Goal: Book appointment/travel/reservation

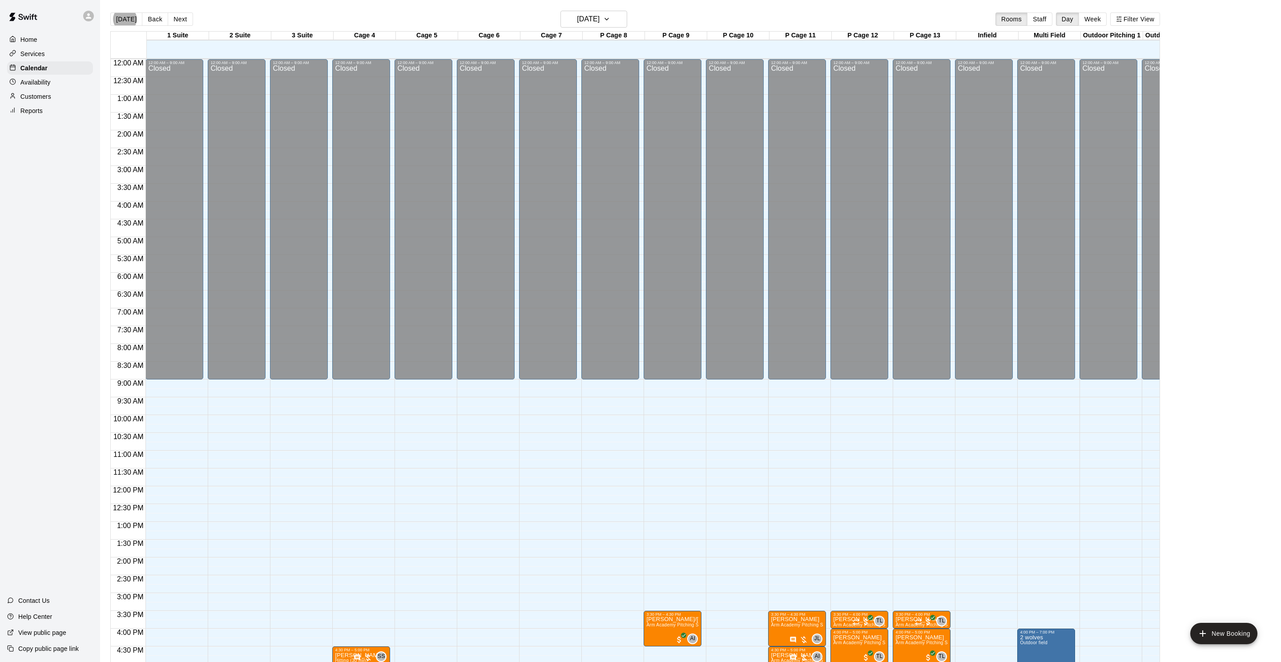
scroll to position [242, 45]
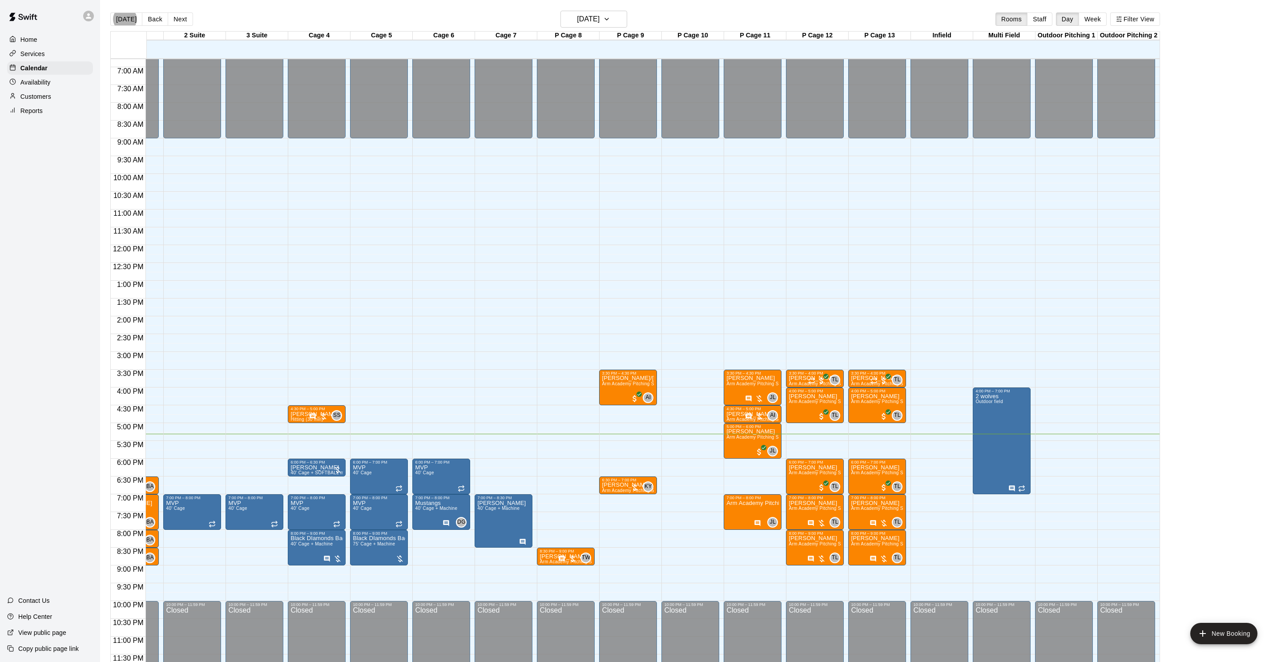
click at [178, 16] on button "Next" at bounding box center [180, 18] width 25 height 13
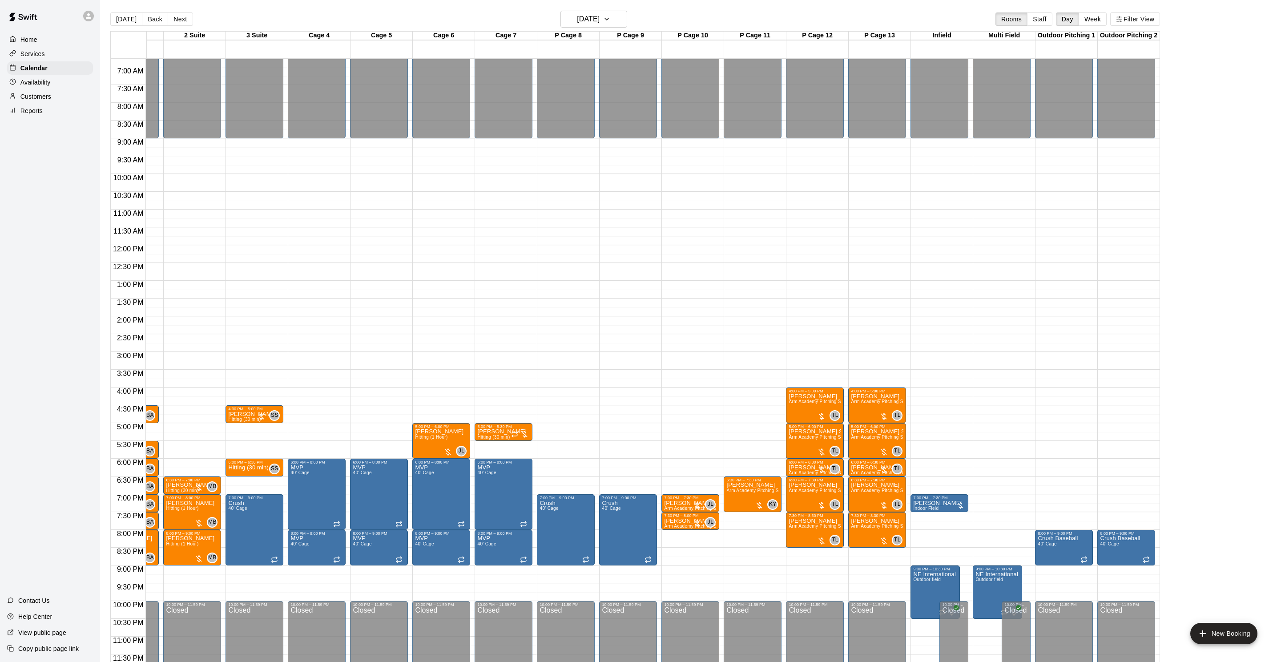
click at [181, 20] on button "Next" at bounding box center [180, 18] width 25 height 13
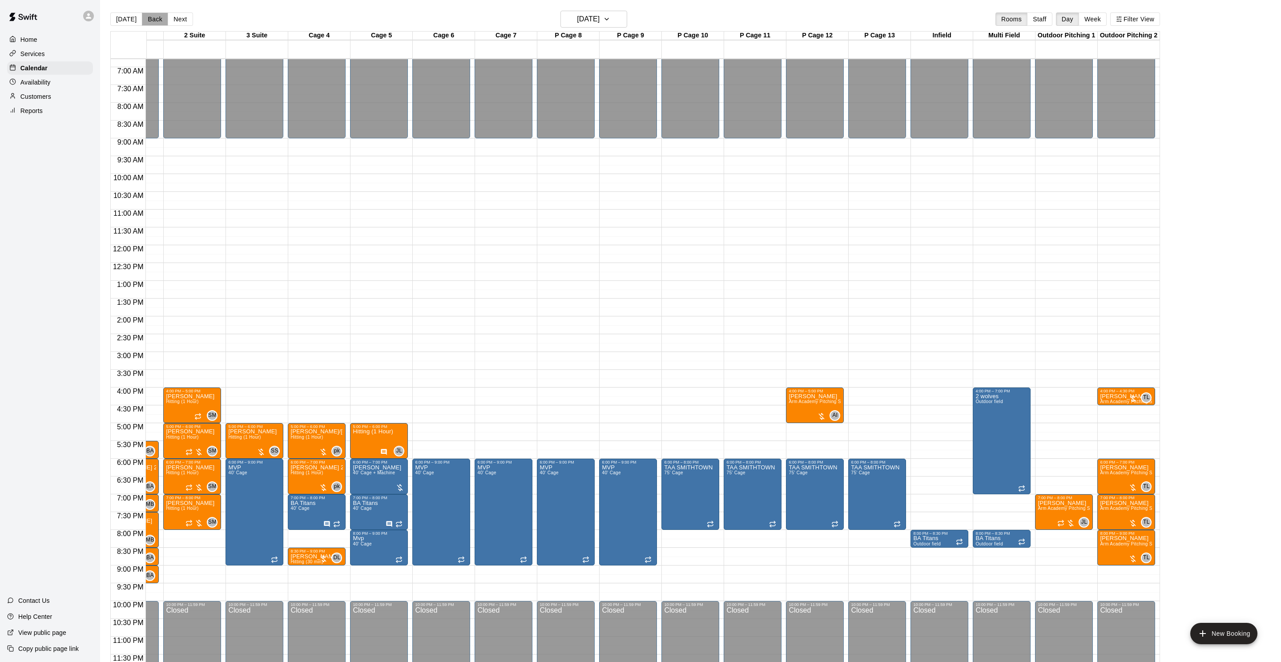
click at [163, 21] on button "Back" at bounding box center [155, 18] width 26 height 13
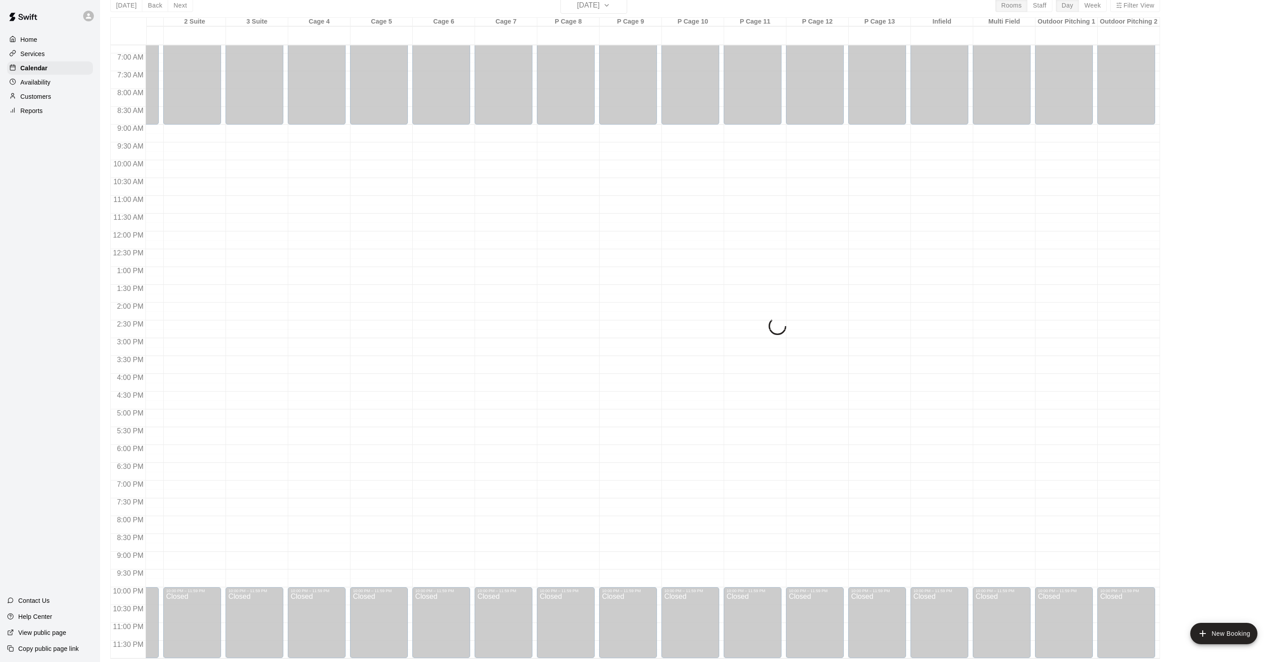
scroll to position [241, 45]
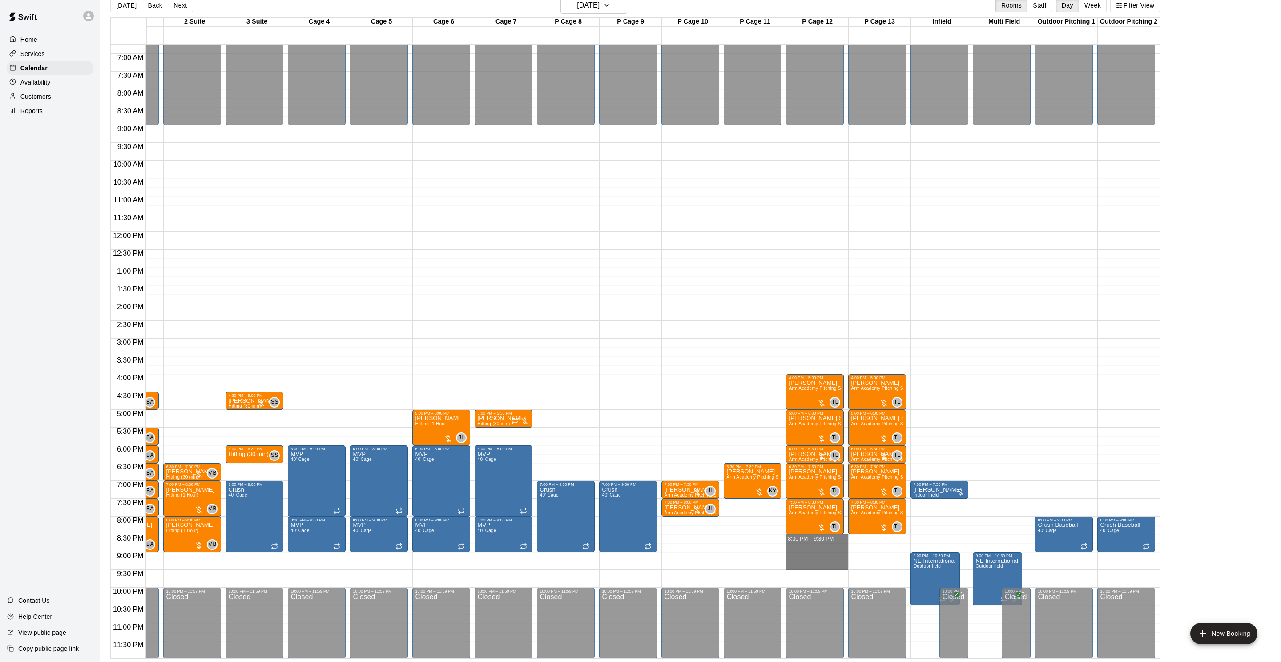
drag, startPoint x: 811, startPoint y: 537, endPoint x: 804, endPoint y: 562, distance: 26.2
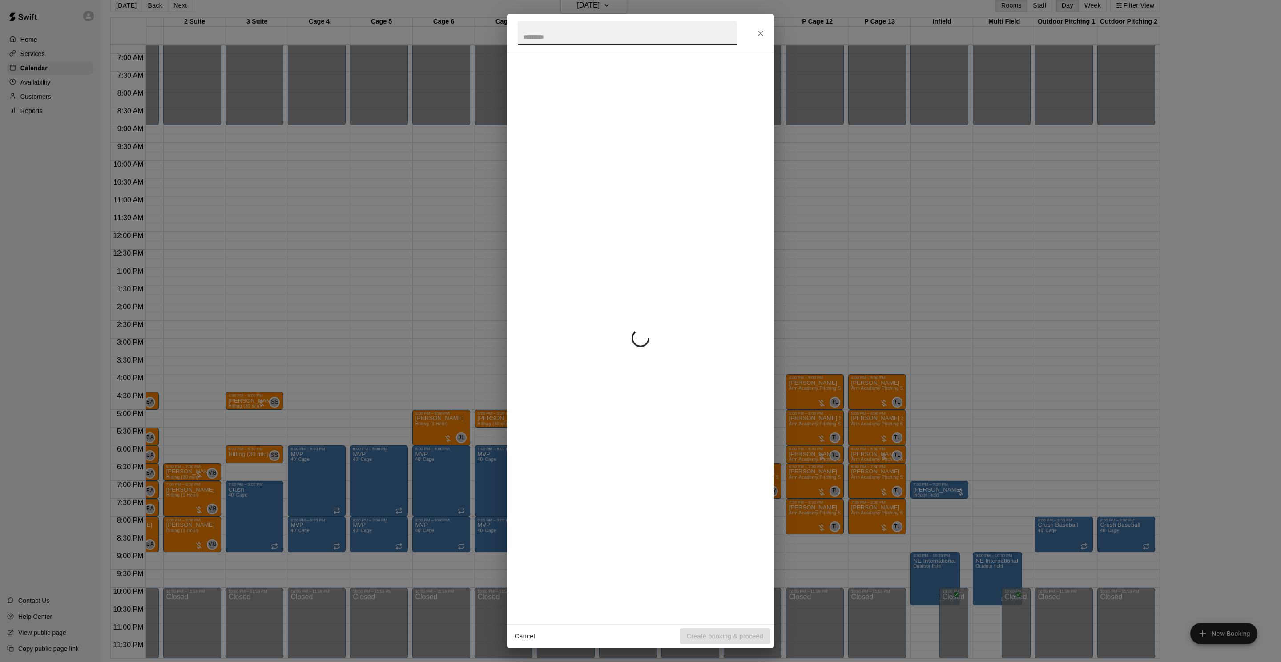
scroll to position [242, 45]
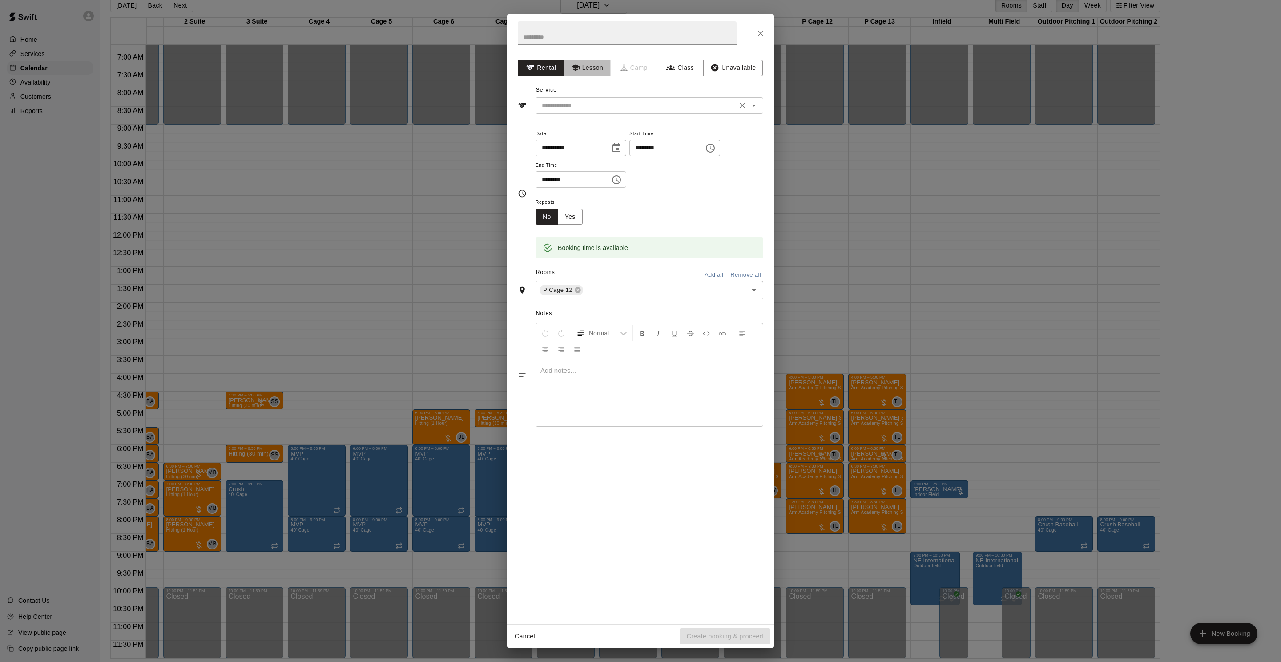
drag, startPoint x: 589, startPoint y: 69, endPoint x: 588, endPoint y: 106, distance: 36.9
click at [589, 69] on button "Lesson" at bounding box center [587, 68] width 47 height 16
click at [587, 107] on input "text" at bounding box center [636, 105] width 196 height 11
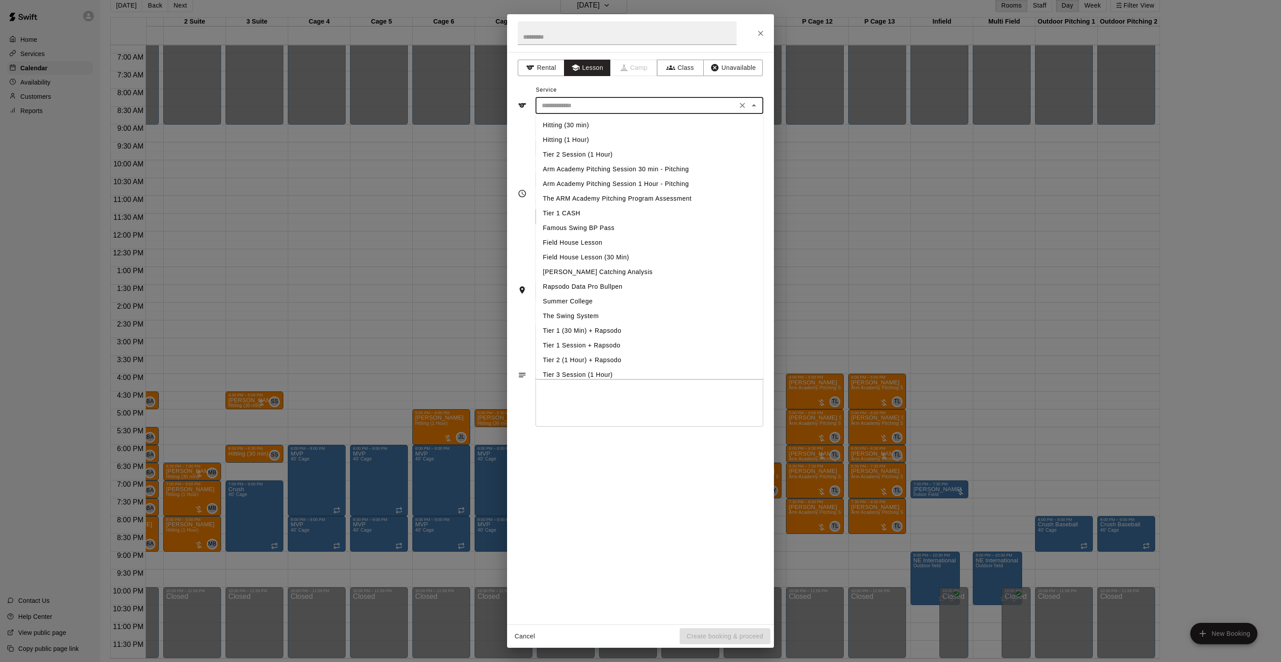
click at [634, 183] on li "Arm Academy Pitching Session 1 Hour - Pitching" at bounding box center [650, 184] width 228 height 15
type input "**********"
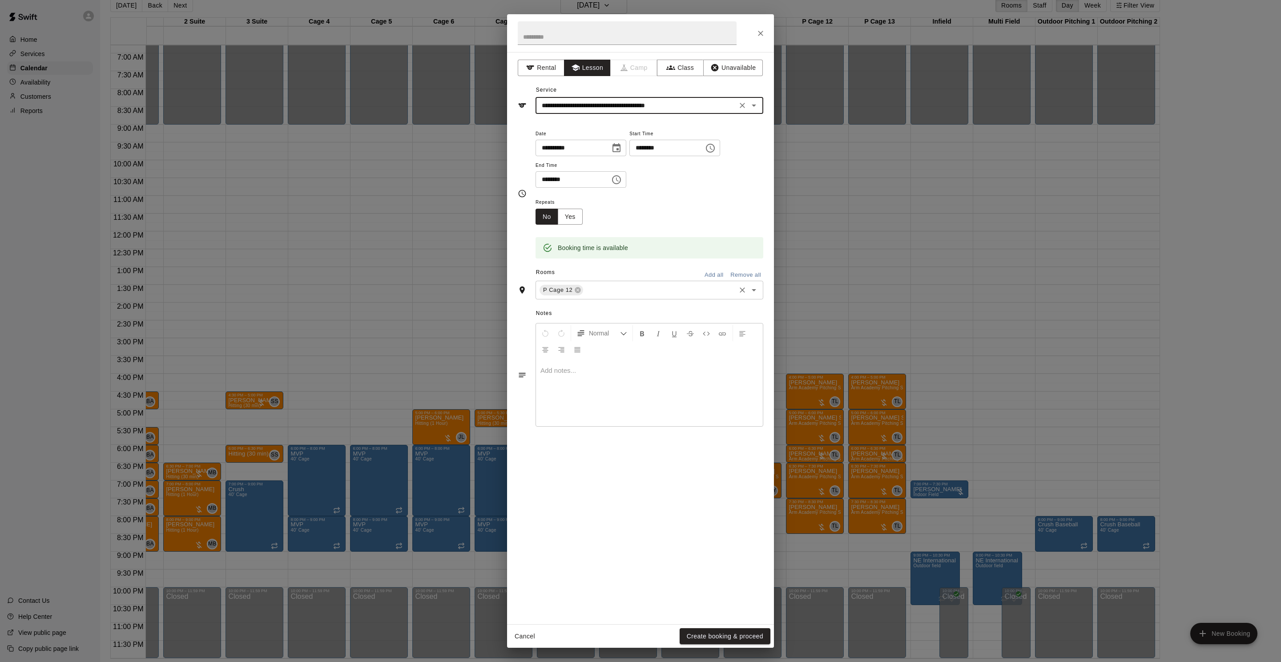
click at [606, 286] on input "text" at bounding box center [660, 290] width 150 height 11
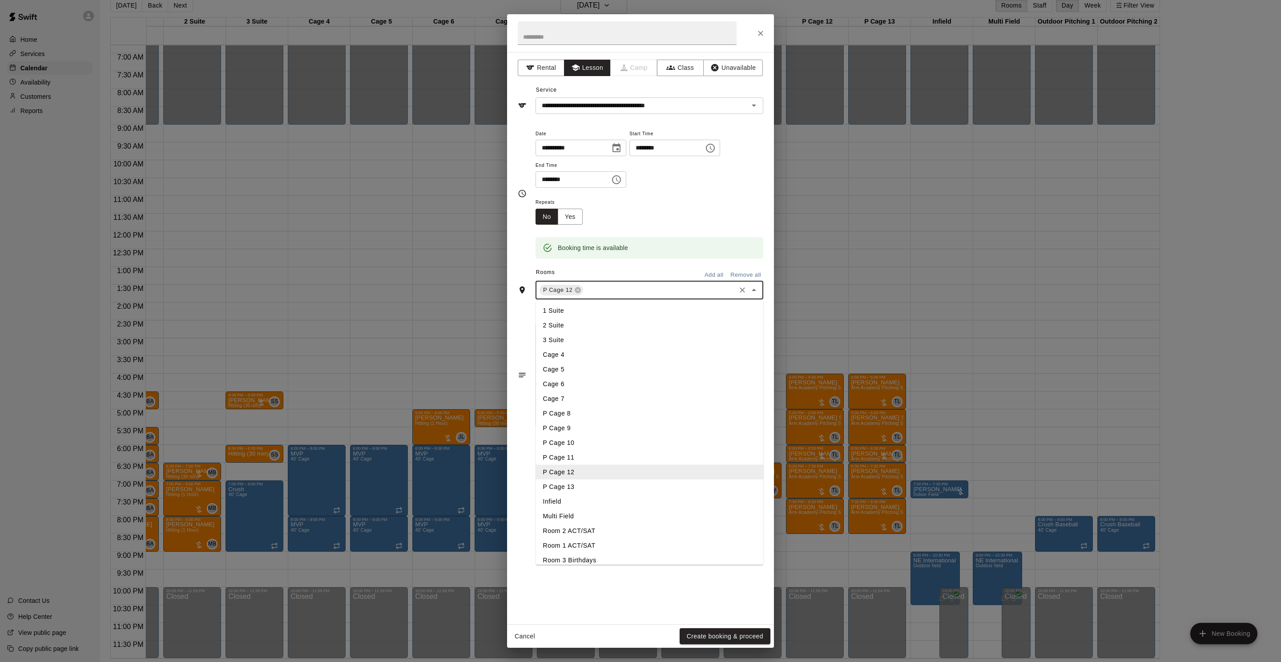
click at [630, 484] on li "P Cage 13" at bounding box center [650, 487] width 228 height 15
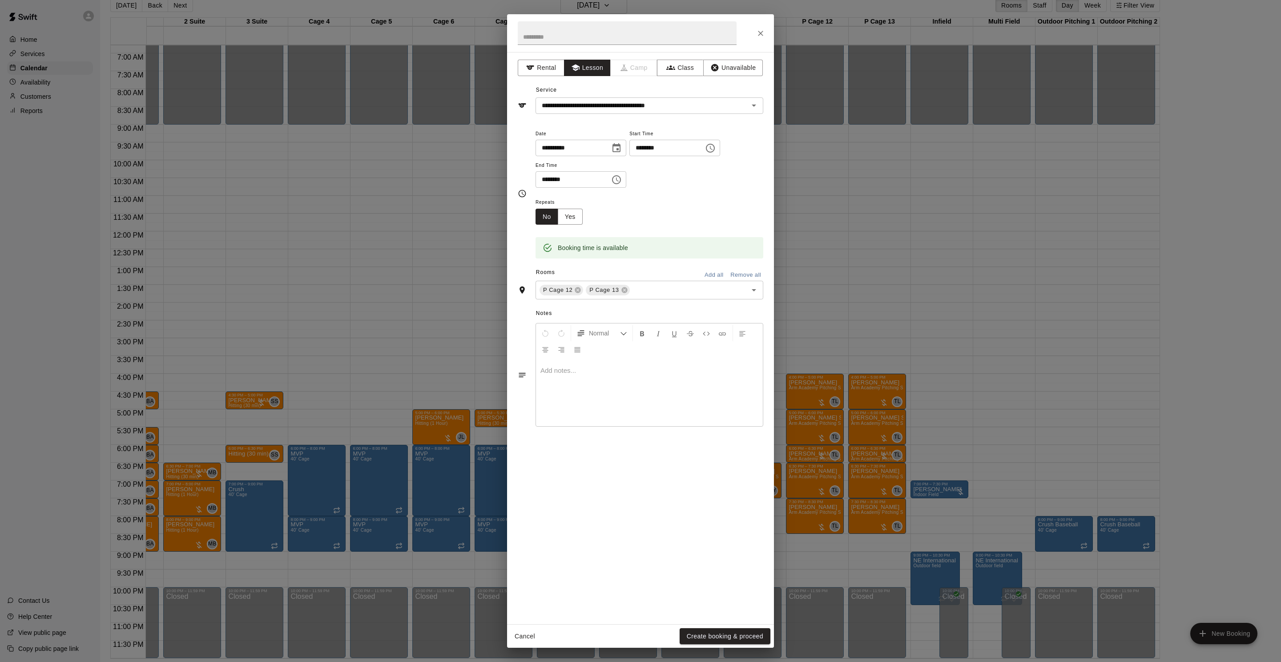
click at [716, 647] on div "Cancel Create booking & proceed" at bounding box center [640, 637] width 267 height 24
click at [717, 641] on button "Create booking & proceed" at bounding box center [725, 636] width 91 height 16
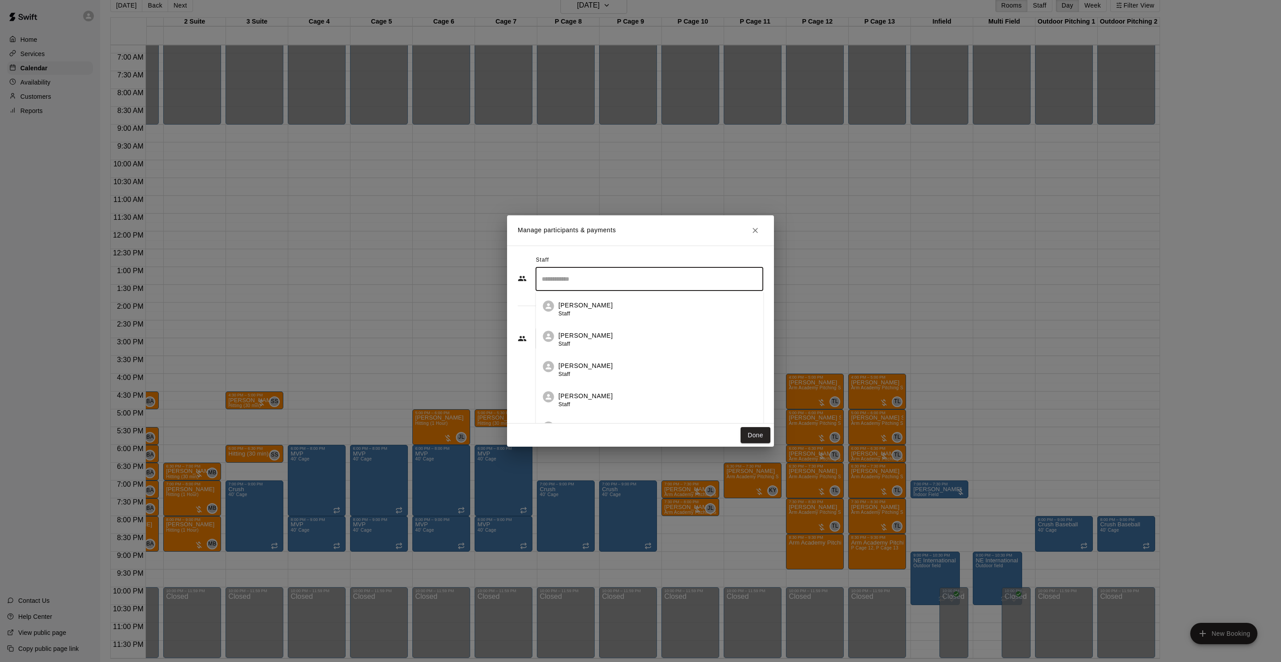
click at [594, 281] on input "Search staff" at bounding box center [650, 279] width 220 height 16
click at [586, 301] on p "[PERSON_NAME]" at bounding box center [586, 305] width 54 height 9
type input "******"
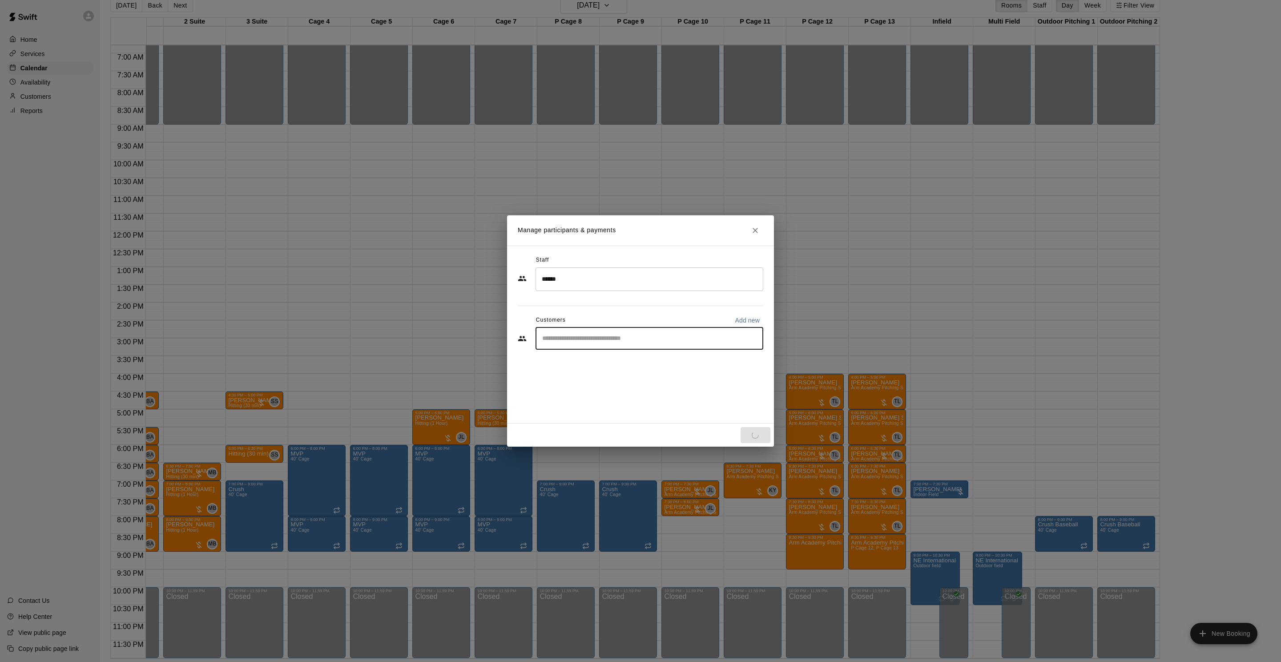
click at [579, 340] on input "Start typing to search customers..." at bounding box center [650, 338] width 220 height 9
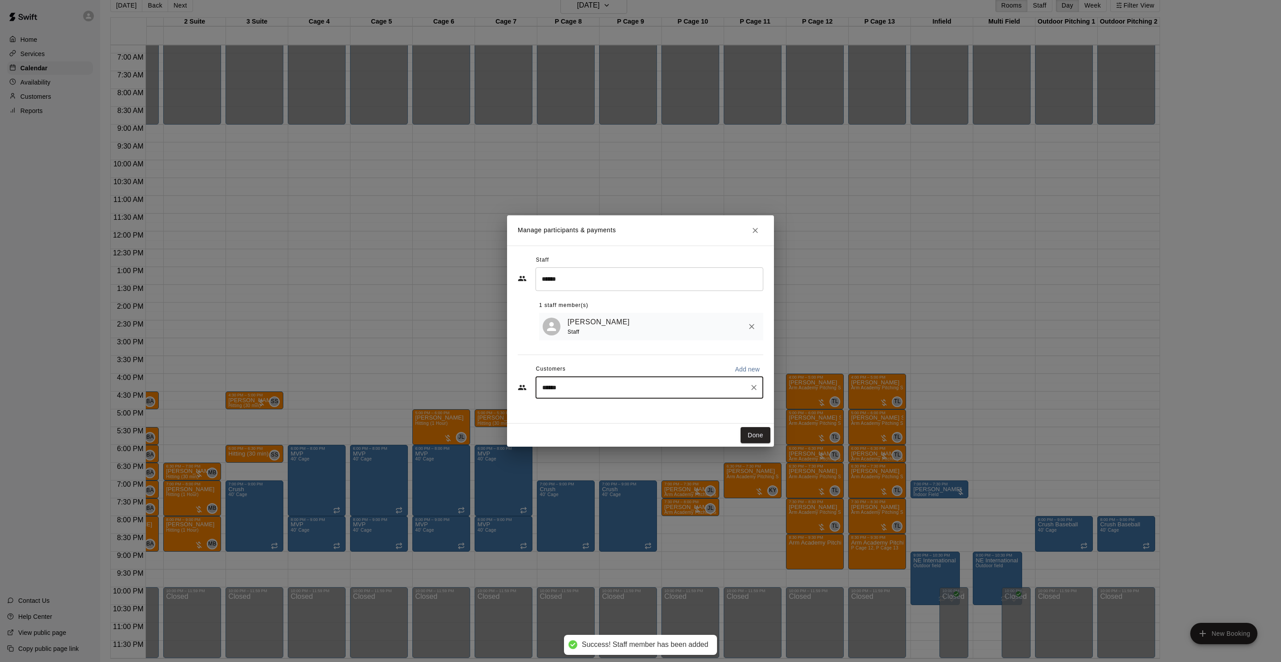
drag, startPoint x: 517, startPoint y: 373, endPoint x: 427, endPoint y: 361, distance: 90.2
click at [428, 361] on div "Manage participants & payments Staff ****** ​ 1 staff member(s) [PERSON_NAME] S…" at bounding box center [640, 331] width 1281 height 662
type input "****"
click at [582, 408] on p "[PERSON_NAME]" at bounding box center [588, 408] width 54 height 9
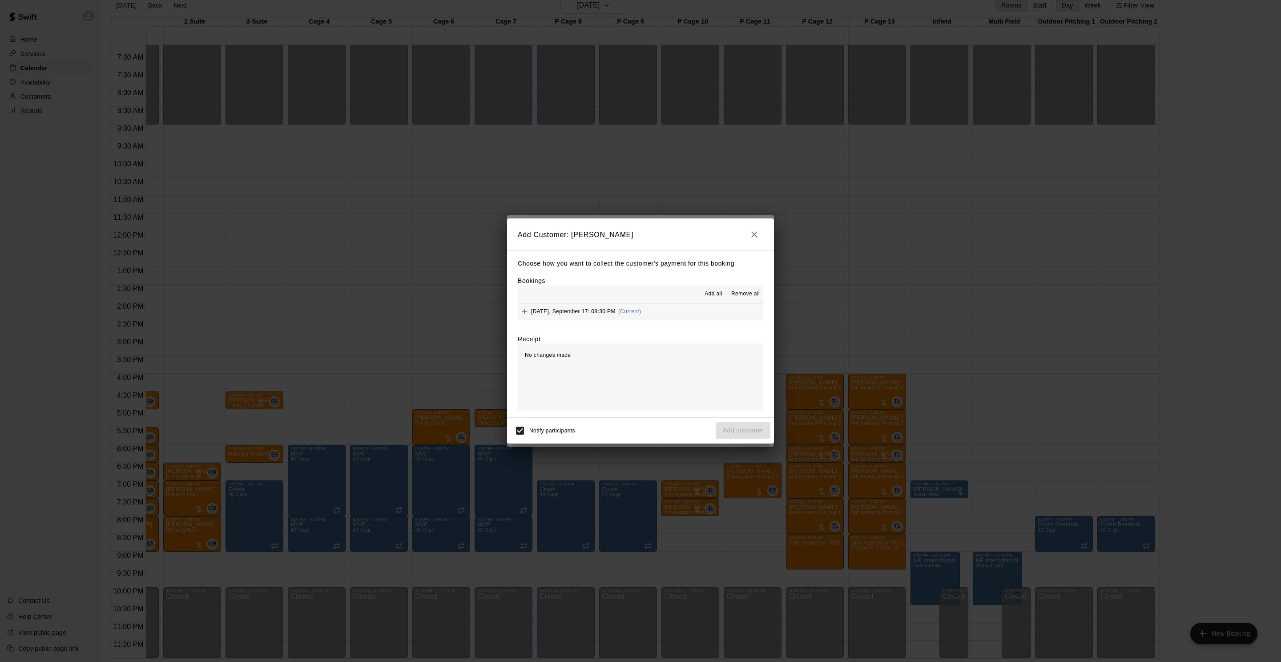
drag, startPoint x: 583, startPoint y: 315, endPoint x: 590, endPoint y: 315, distance: 7.1
click at [583, 315] on div "[DATE], September 17: 08:30 PM (Current)" at bounding box center [579, 311] width 123 height 13
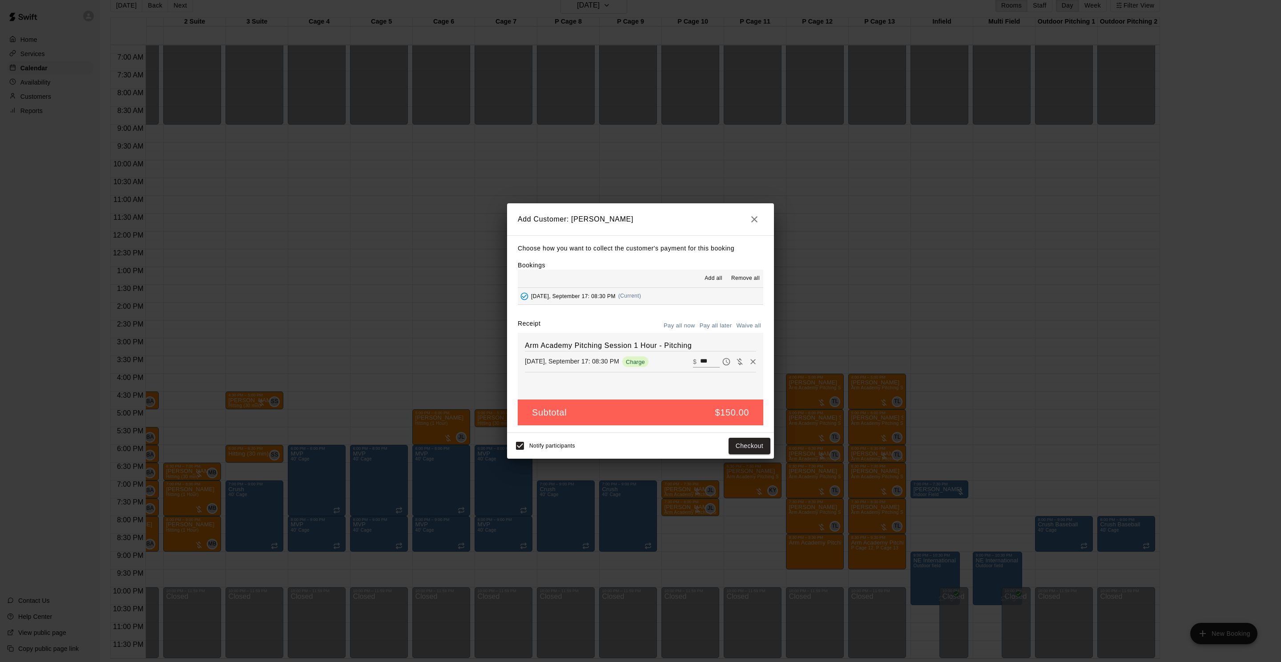
click at [721, 327] on button "Pay all later" at bounding box center [716, 326] width 37 height 14
click at [755, 447] on button "Add customer" at bounding box center [743, 446] width 55 height 16
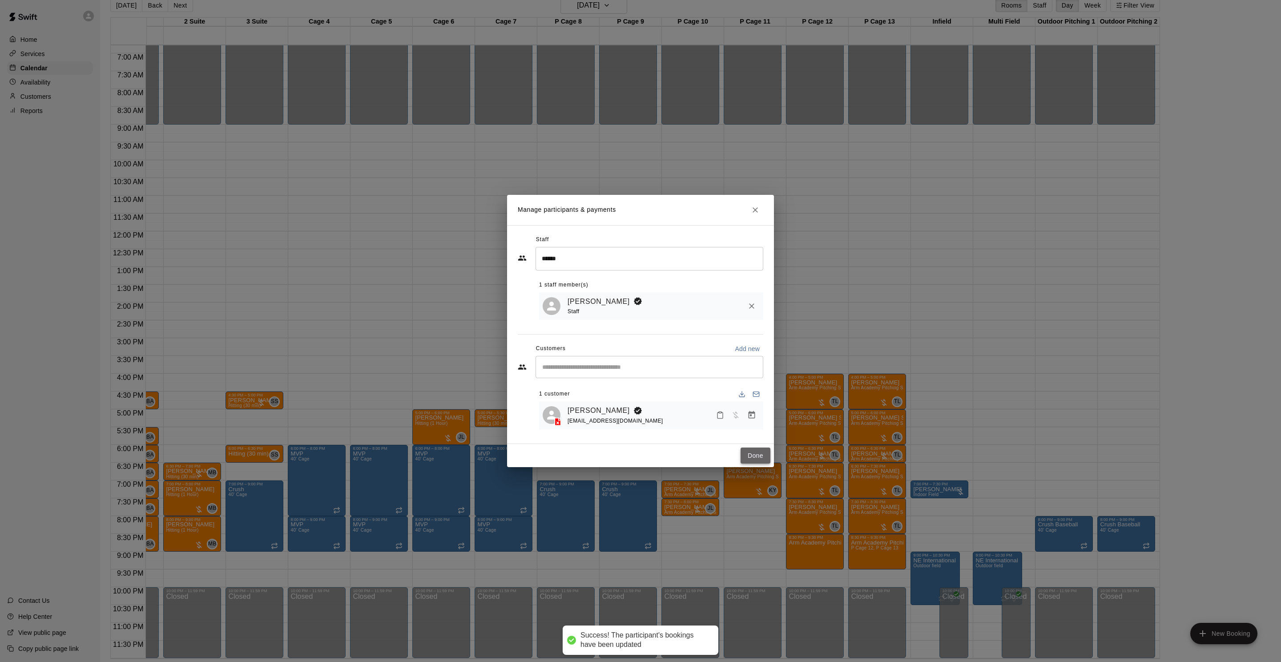
click at [753, 455] on button "Done" at bounding box center [756, 456] width 30 height 16
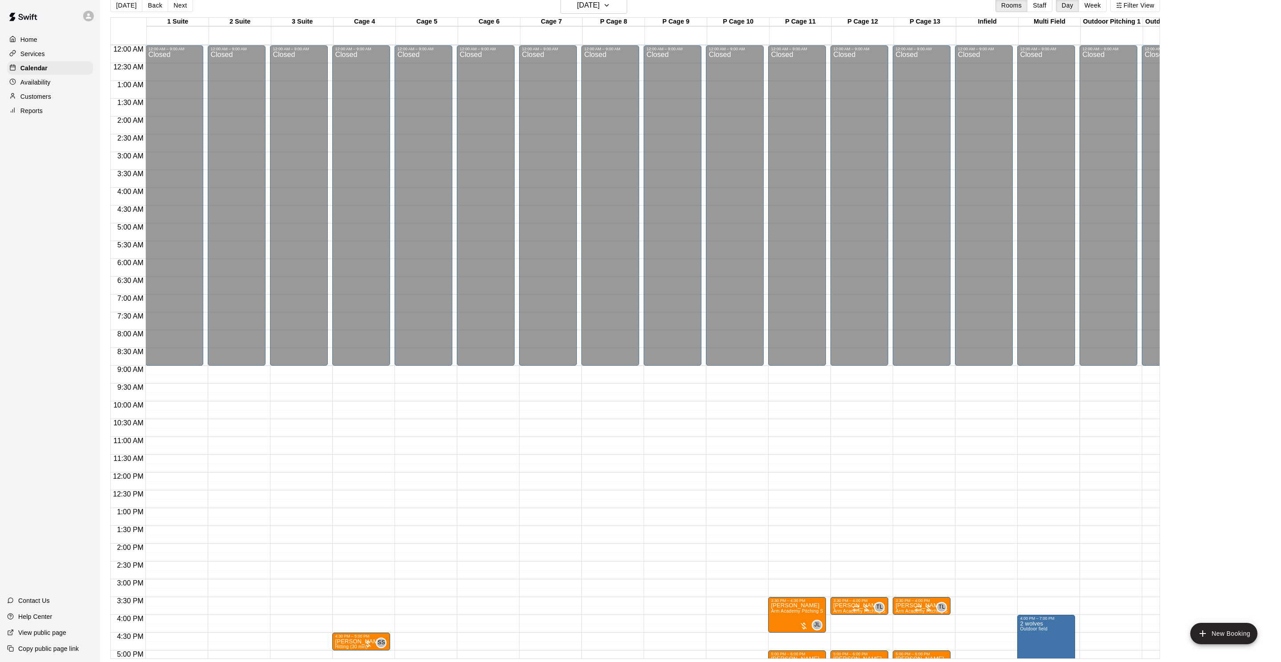
scroll to position [213, 0]
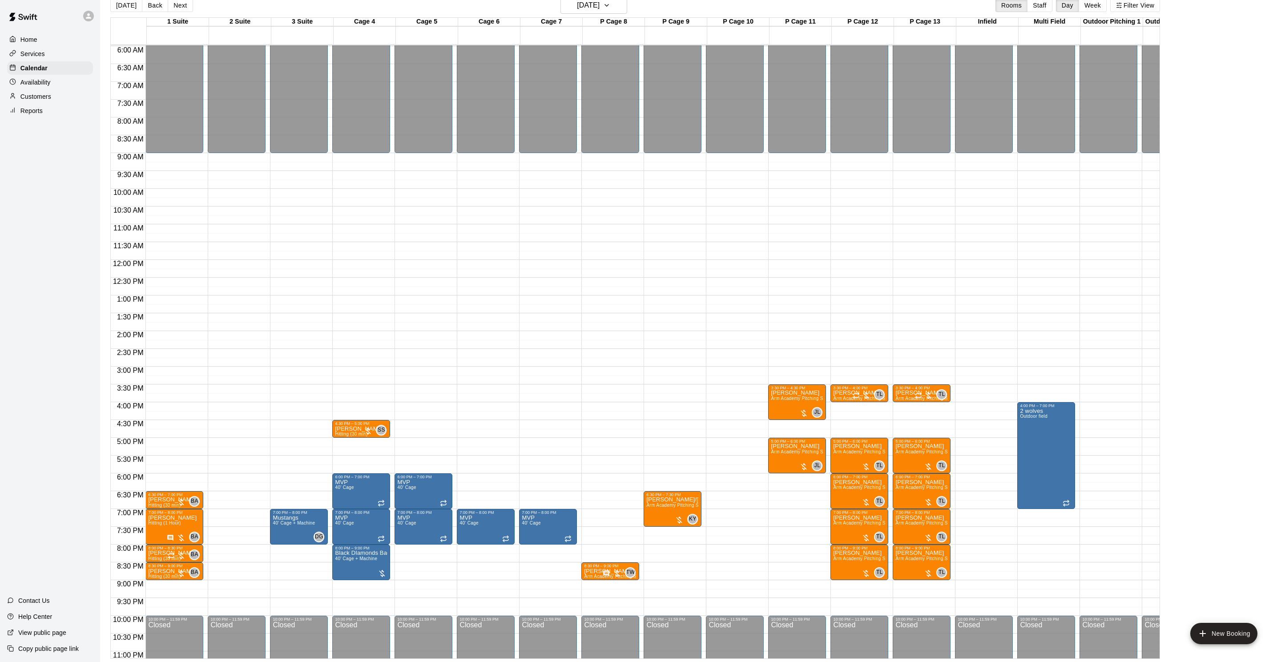
click at [28, 93] on p "Customers" at bounding box center [35, 96] width 31 height 9
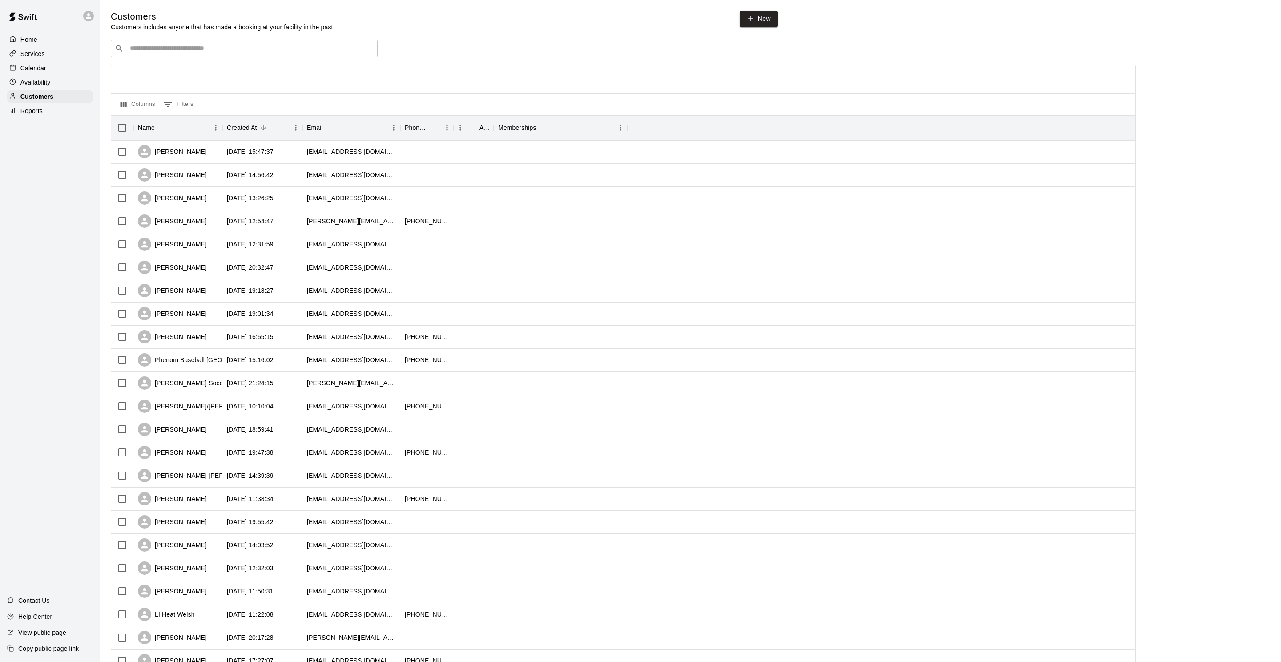
click at [185, 42] on div "​ ​" at bounding box center [244, 49] width 267 height 18
type input "****"
click at [365, 49] on icon "Clear" at bounding box center [368, 48] width 9 height 9
click at [51, 66] on div "Calendar" at bounding box center [50, 67] width 86 height 13
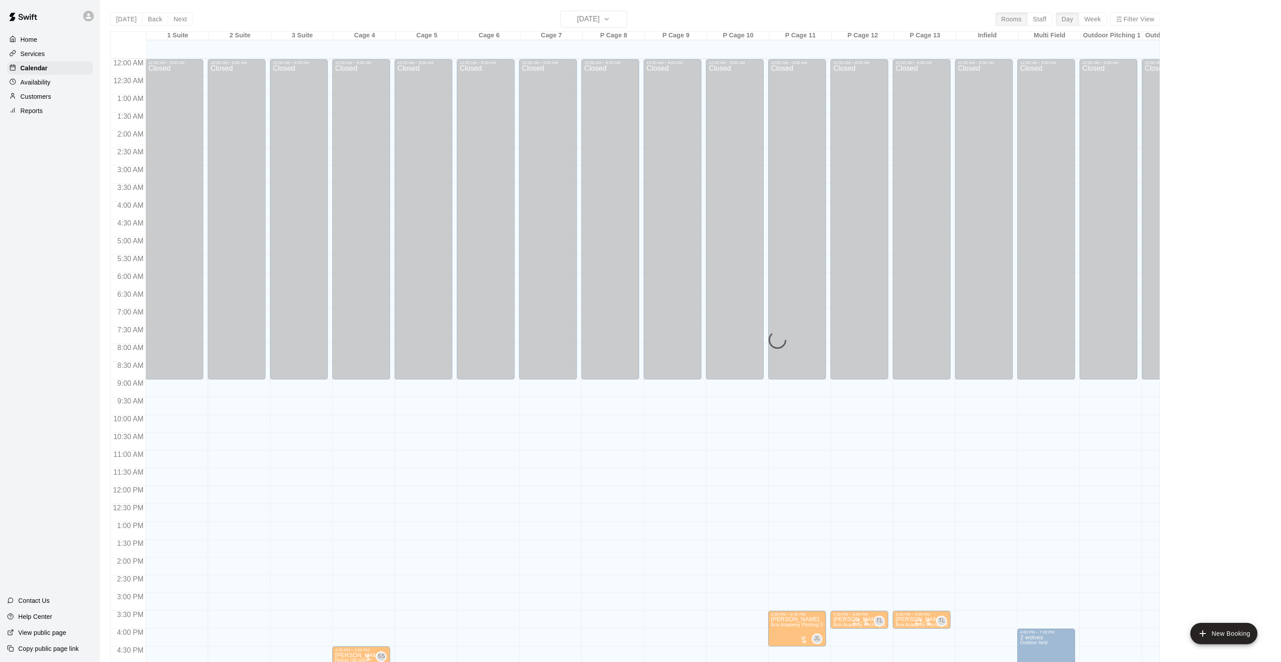
scroll to position [215, 0]
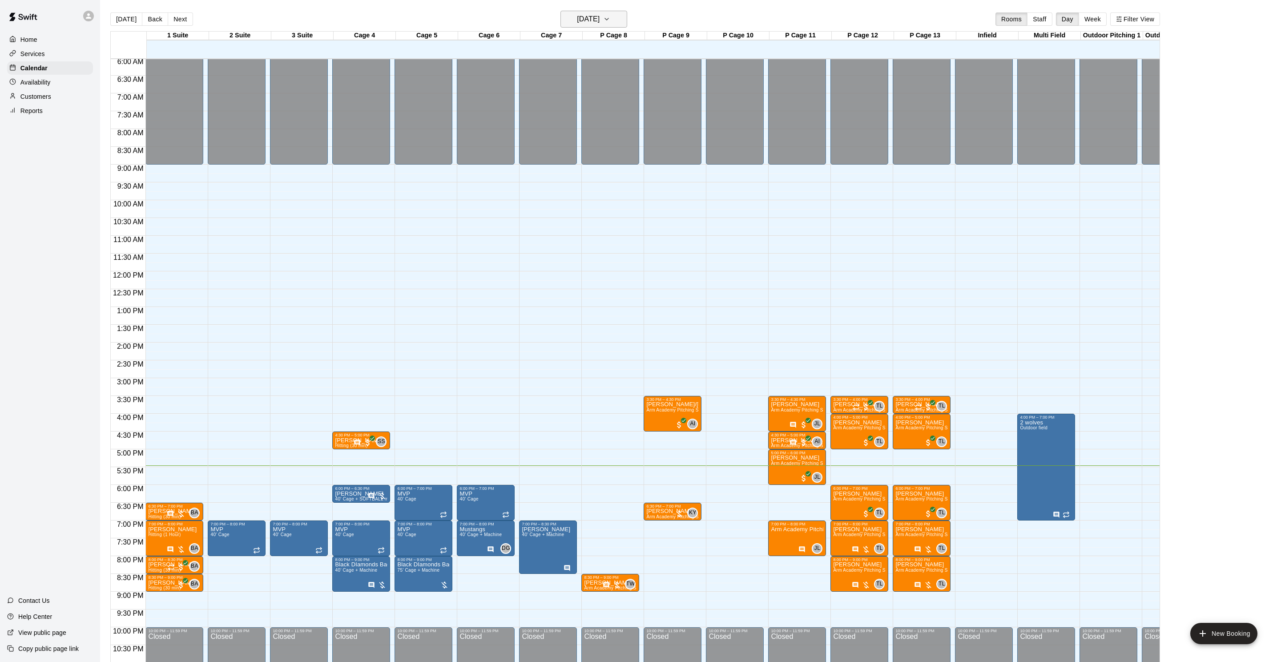
click at [582, 21] on h6 "[DATE]" at bounding box center [588, 19] width 23 height 12
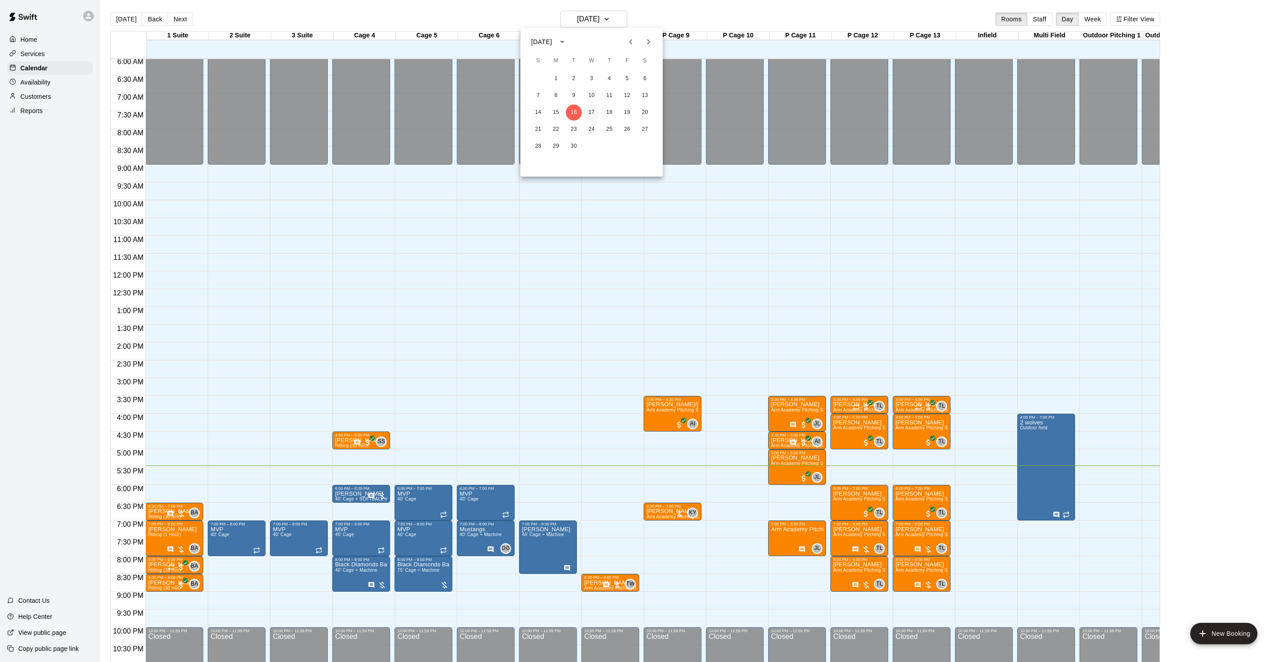
click at [592, 114] on button "17" at bounding box center [592, 113] width 16 height 16
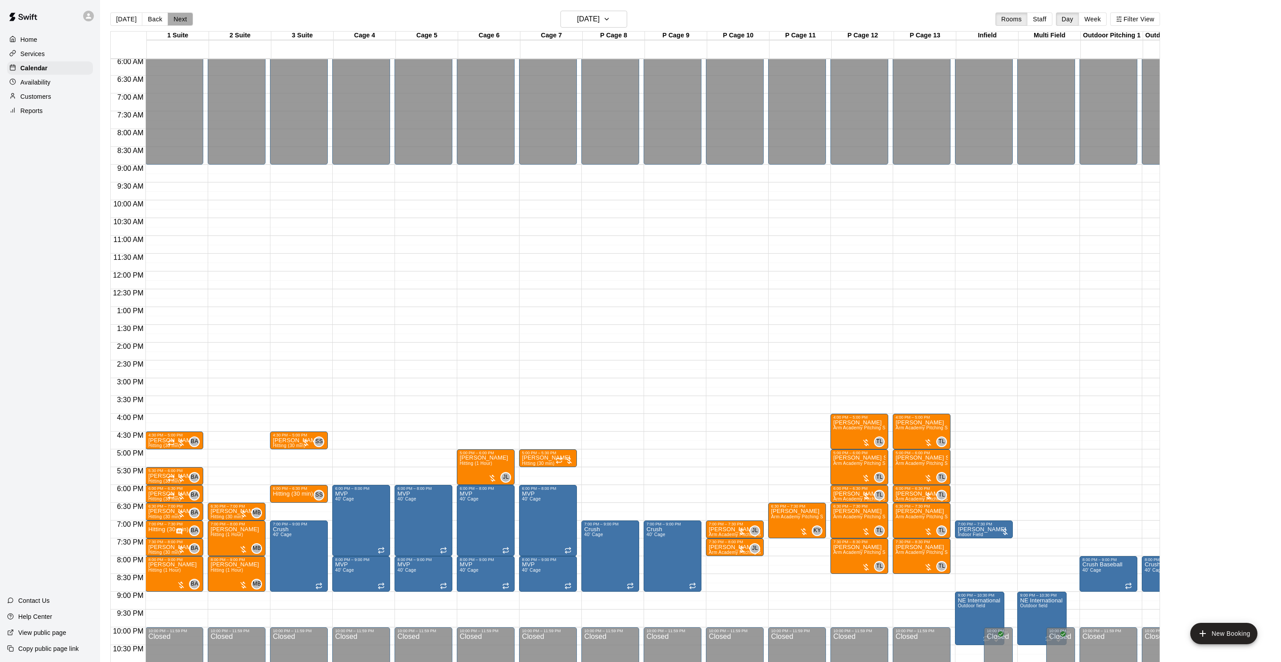
click at [183, 16] on button "Next" at bounding box center [180, 18] width 25 height 13
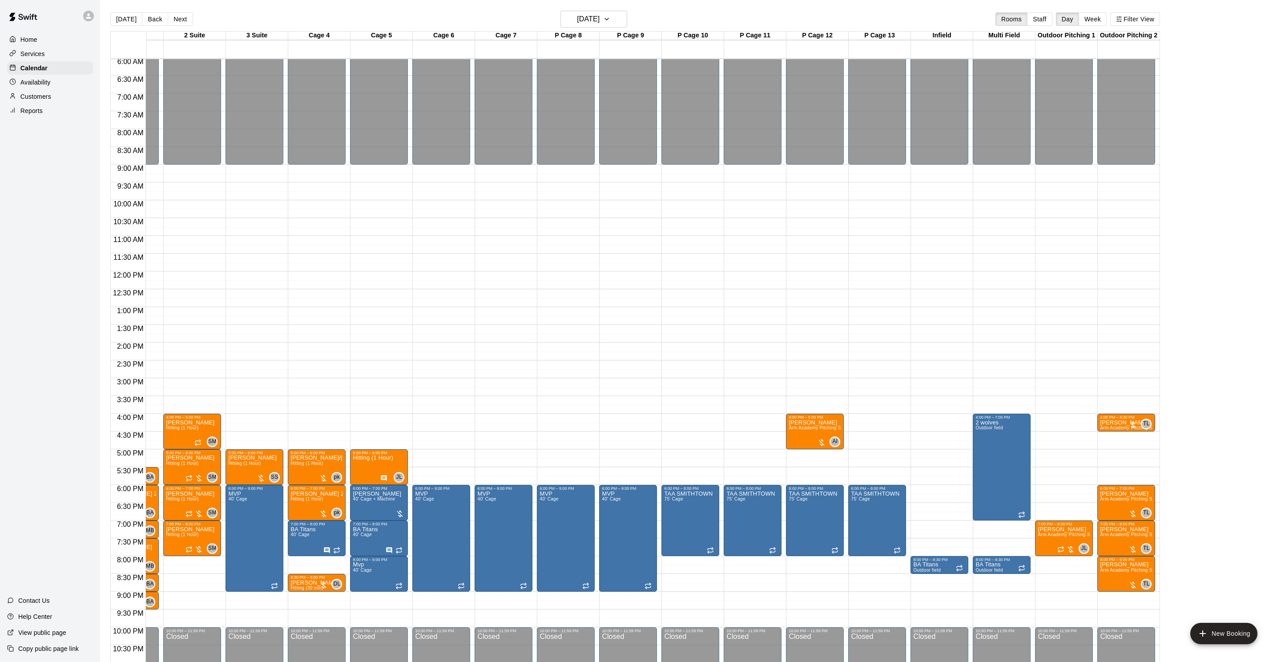
scroll to position [242, 45]
